Goal: Task Accomplishment & Management: Manage account settings

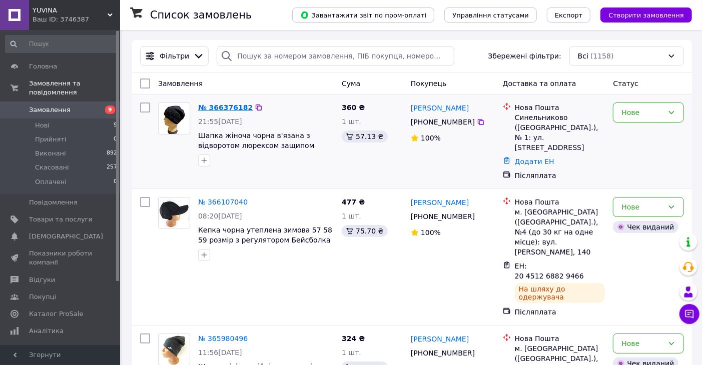
click at [220, 106] on link "№ 366376182" at bounding box center [225, 108] width 55 height 8
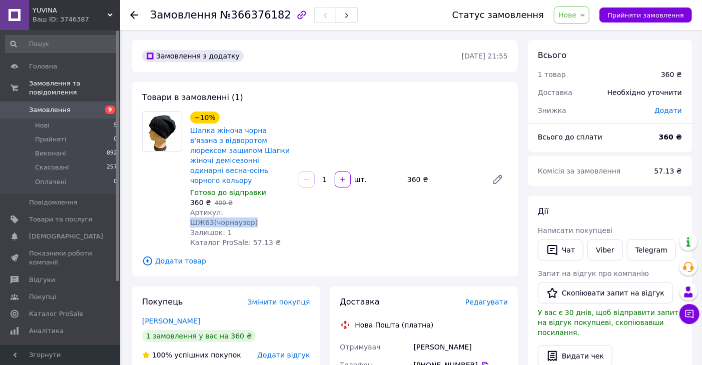
drag, startPoint x: 222, startPoint y: 204, endPoint x: 279, endPoint y: 206, distance: 56.6
click at [279, 208] on div "Артикул: ШЖ63(чорнаузор)" at bounding box center [240, 218] width 101 height 20
copy span "ШЖ63(чорнаузор)"
click at [45, 106] on span "Замовлення" at bounding box center [50, 110] width 42 height 9
